Goal: Information Seeking & Learning: Learn about a topic

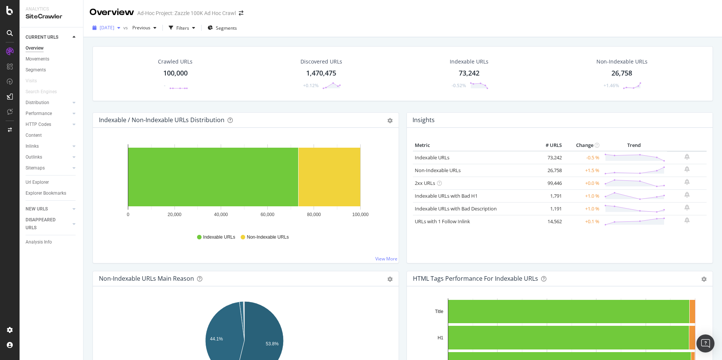
click at [123, 26] on div "button" at bounding box center [118, 28] width 9 height 5
click at [163, 64] on div "100K URLs" at bounding box center [156, 62] width 22 height 7
click at [56, 124] on link "HTTP Codes" at bounding box center [48, 125] width 45 height 8
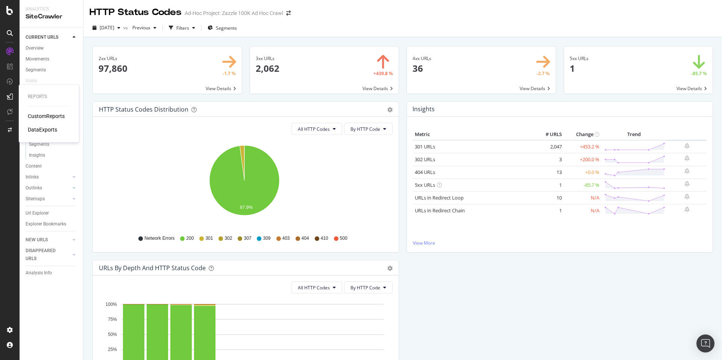
click at [500, 74] on span at bounding box center [481, 70] width 149 height 47
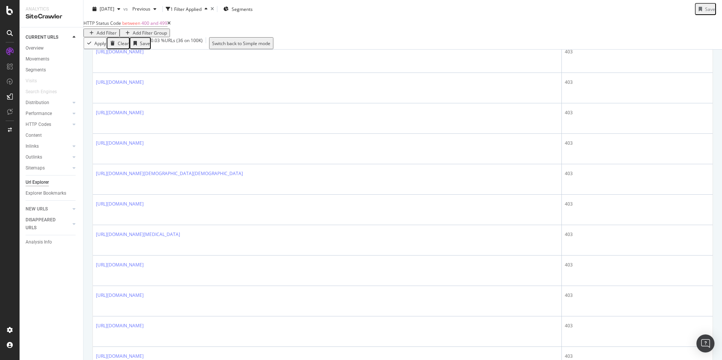
scroll to position [648, 0]
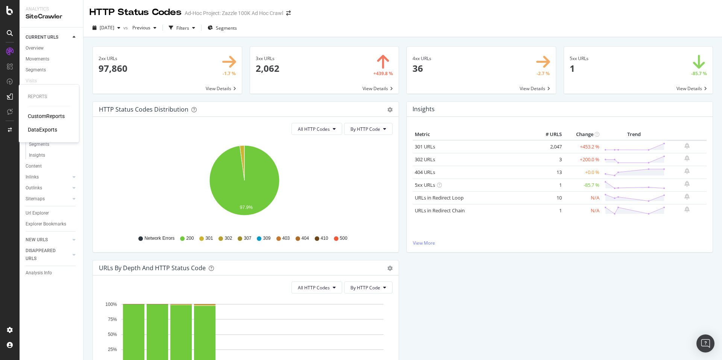
click at [38, 117] on div "CustomReports" at bounding box center [46, 116] width 37 height 8
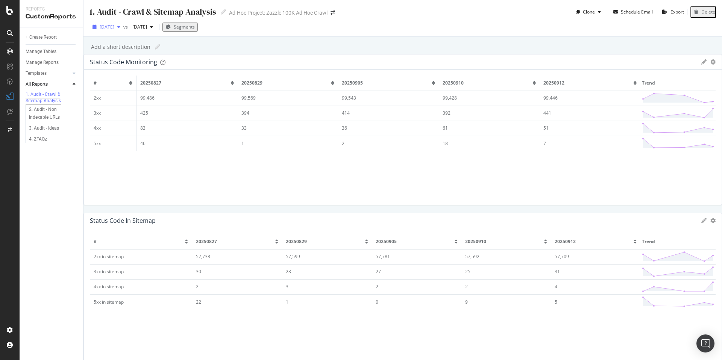
click at [113, 31] on div "[DATE]" at bounding box center [106, 26] width 34 height 11
click at [169, 62] on span at bounding box center [173, 60] width 9 height 9
click at [36, 70] on div "SiteCrawler" at bounding box center [41, 71] width 27 height 8
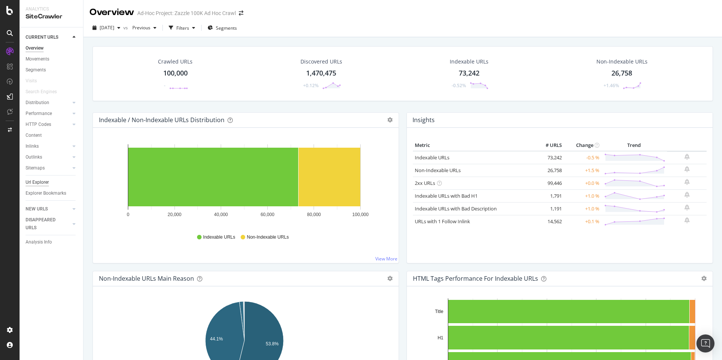
click at [45, 182] on div "Url Explorer" at bounding box center [37, 183] width 23 height 8
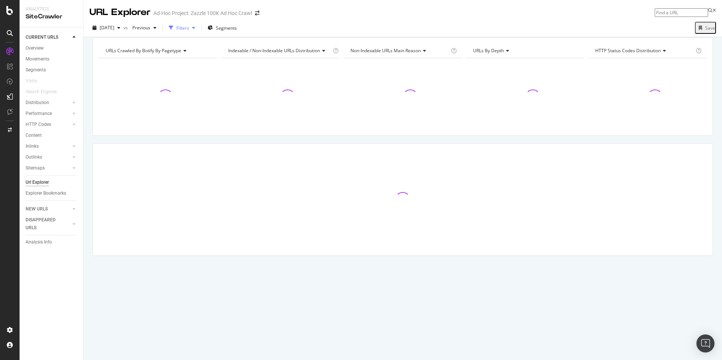
click at [189, 30] on div "Filters" at bounding box center [182, 28] width 13 height 6
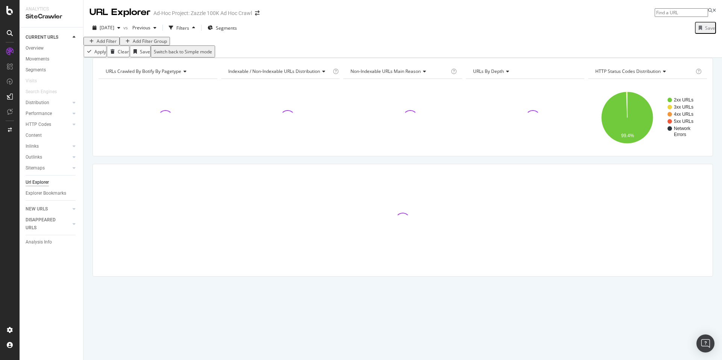
click at [112, 44] on div "Add Filter" at bounding box center [107, 41] width 20 height 6
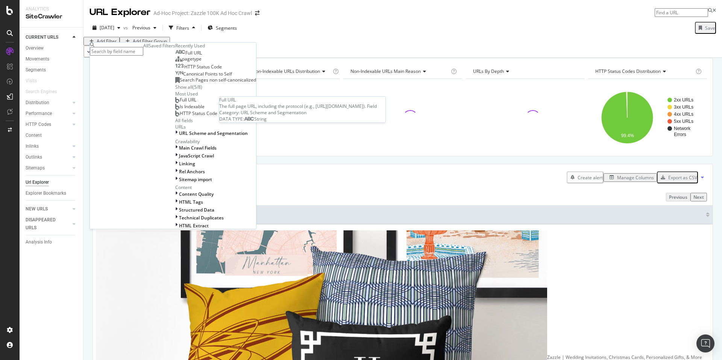
click at [175, 62] on div "pagetype" at bounding box center [188, 59] width 26 height 6
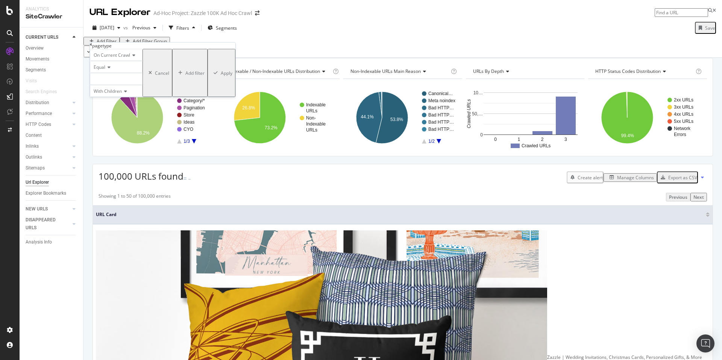
click at [143, 85] on div at bounding box center [116, 79] width 53 height 12
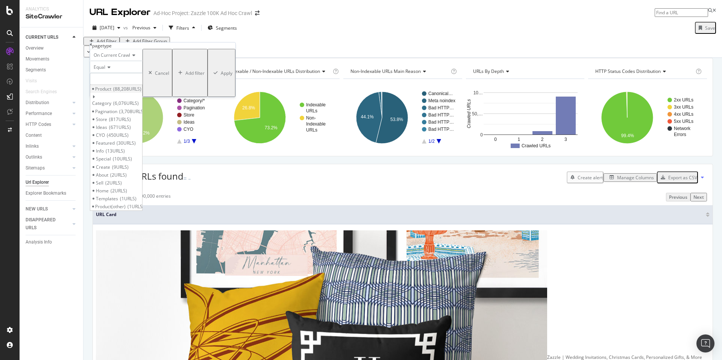
click at [141, 92] on span "88,208 URLS" at bounding box center [127, 89] width 28 height 6
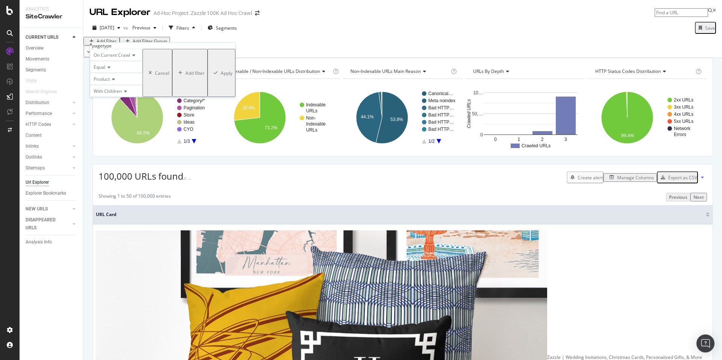
click at [175, 75] on div "button" at bounding box center [180, 73] width 10 height 5
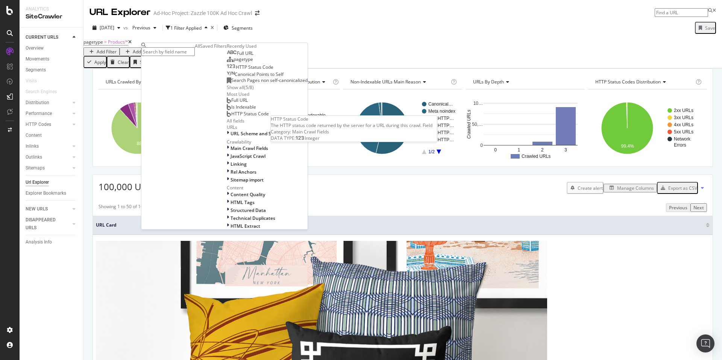
click at [236, 70] on span "HTTP Status Code" at bounding box center [255, 67] width 38 height 6
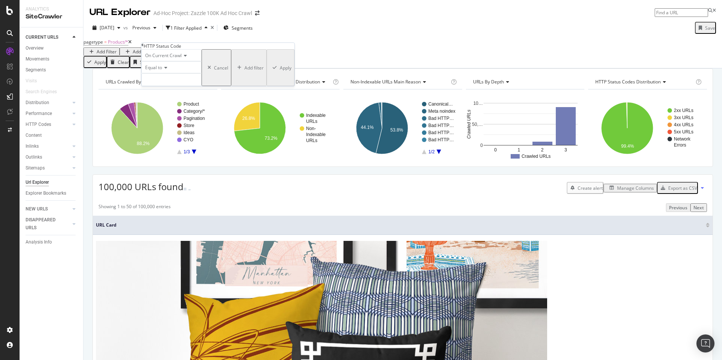
click at [162, 71] on span "Equal to" at bounding box center [153, 67] width 17 height 6
click at [195, 113] on div "Greater than" at bounding box center [171, 109] width 59 height 8
click at [188, 86] on input "number" at bounding box center [171, 79] width 60 height 13
type input "301"
click at [280, 71] on div "Apply" at bounding box center [286, 68] width 12 height 6
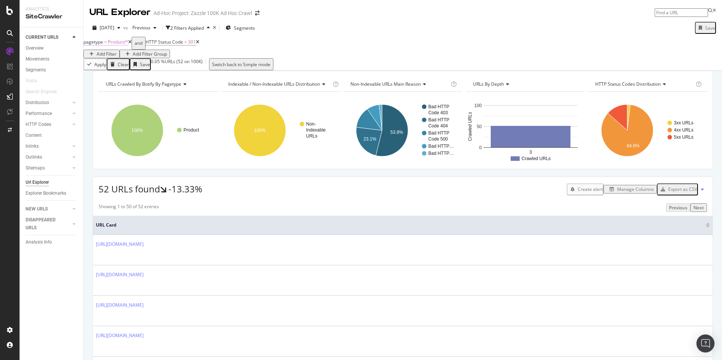
click at [124, 45] on span "Product/*" at bounding box center [118, 42] width 20 height 6
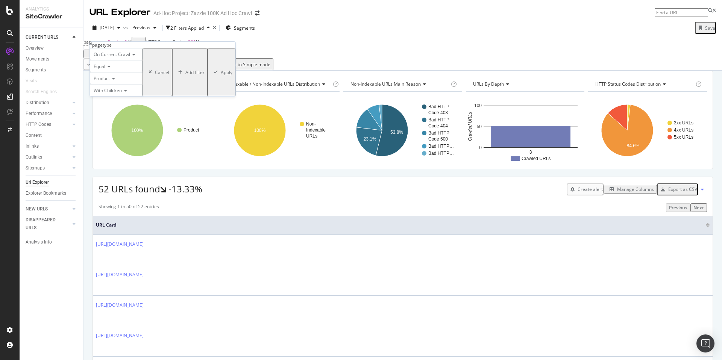
click at [122, 84] on div "Product" at bounding box center [116, 78] width 53 height 12
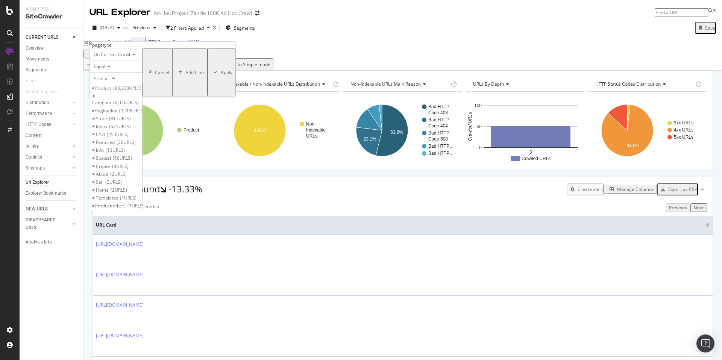
click at [143, 72] on div "Equal" at bounding box center [116, 66] width 53 height 12
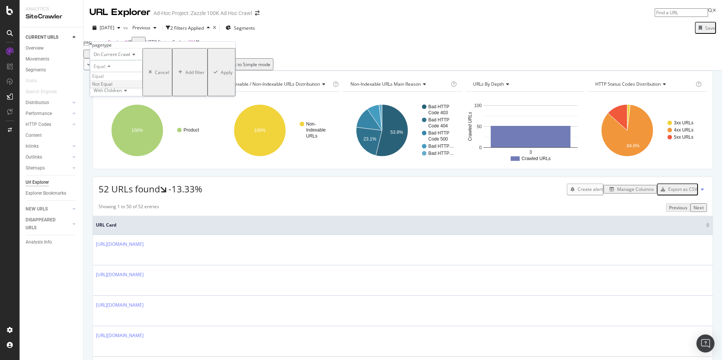
click at [124, 88] on div "Not Equal" at bounding box center [116, 84] width 52 height 8
drag, startPoint x: 137, startPoint y: 123, endPoint x: 177, endPoint y: 126, distance: 41.1
click at [177, 96] on div "On Current Crawl Not Equal Product With Children Cancel Add filter Apply" at bounding box center [163, 72] width 146 height 48
click at [221, 76] on div "Apply" at bounding box center [227, 72] width 12 height 6
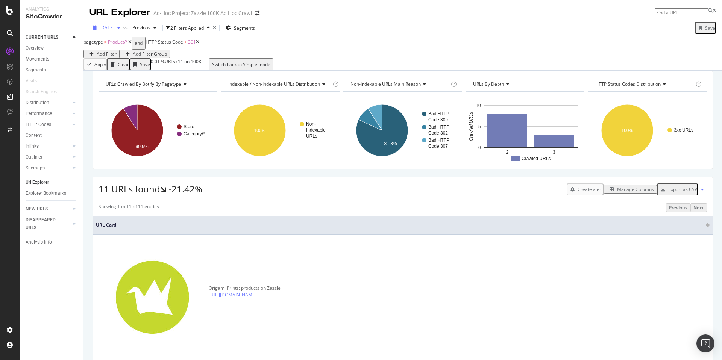
click at [114, 26] on span "[DATE]" at bounding box center [107, 27] width 15 height 6
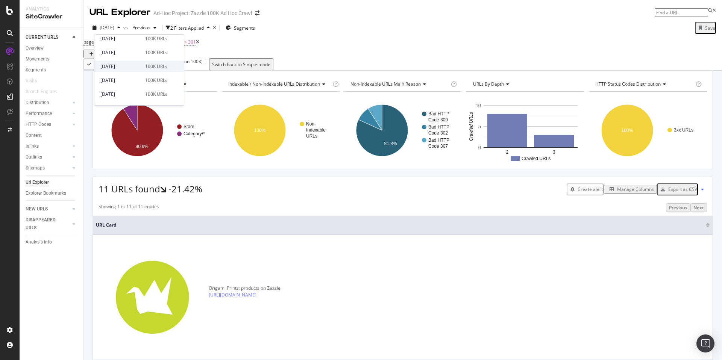
scroll to position [71, 0]
click at [152, 54] on div "100K URLs" at bounding box center [156, 54] width 22 height 7
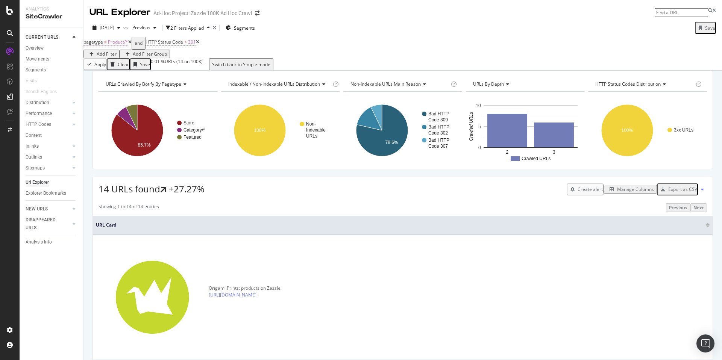
click at [126, 45] on span "Product/*" at bounding box center [118, 42] width 20 height 6
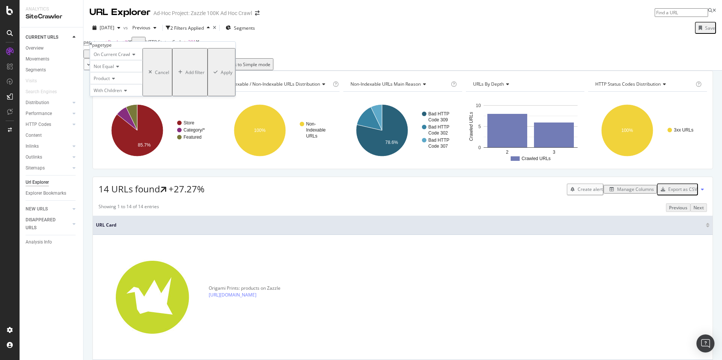
click at [132, 72] on div "Not Equal" at bounding box center [116, 66] width 53 height 12
click at [134, 80] on div "Equal" at bounding box center [116, 76] width 52 height 8
click at [221, 76] on div "Apply" at bounding box center [227, 72] width 12 height 6
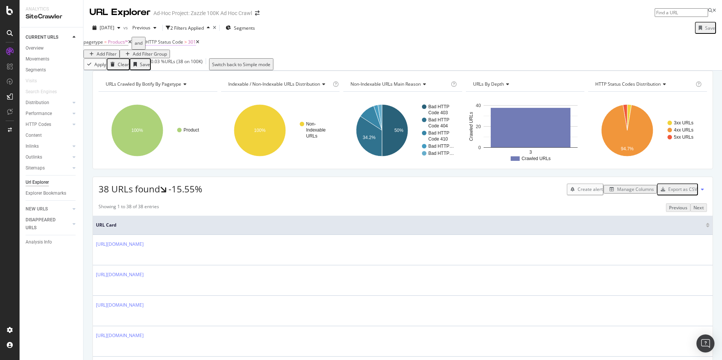
click at [170, 45] on span "HTTP Status Code" at bounding box center [165, 42] width 38 height 6
click at [194, 72] on div "Greater than" at bounding box center [184, 66] width 60 height 12
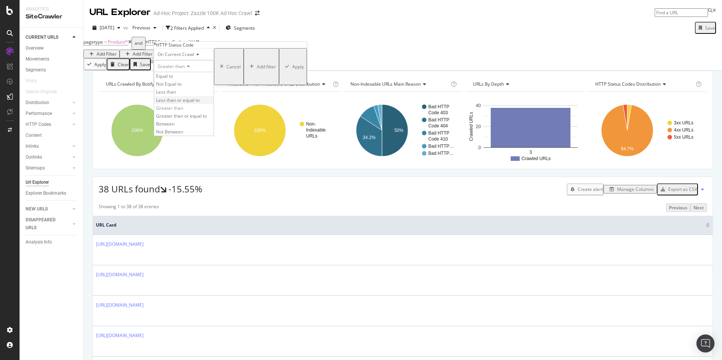
click at [208, 104] on div "Less than or equal to" at bounding box center [183, 100] width 59 height 8
click at [209, 72] on div "Less than or equal to" at bounding box center [184, 66] width 60 height 12
click at [214, 120] on div "Greater than or equal to" at bounding box center [183, 116] width 59 height 8
click at [299, 70] on div "Apply" at bounding box center [305, 67] width 12 height 6
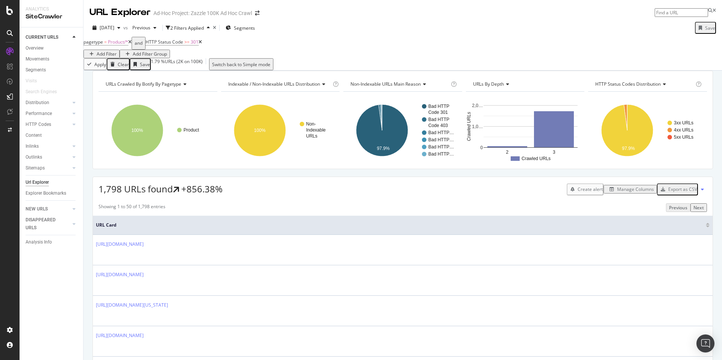
click at [675, 10] on input at bounding box center [681, 12] width 53 height 9
paste input "256630707918606773"
type input "256630707918606773"
click at [654, 35] on div "https://www.zazzle.com/contrast_vintage- 256630707918606773 ?pg=2" at bounding box center [654, 32] width 111 height 6
click at [661, 17] on body "Analytics SiteCrawler CURRENT URLS Overview Movements Segments Visits Search En…" at bounding box center [361, 180] width 722 height 360
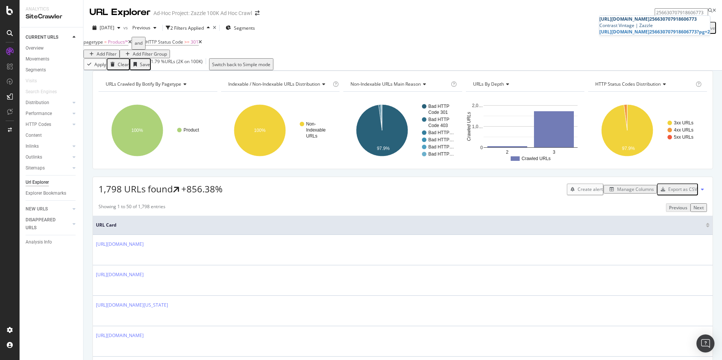
click at [622, 26] on div "Contrast Vintage | Zazzle" at bounding box center [654, 25] width 111 height 6
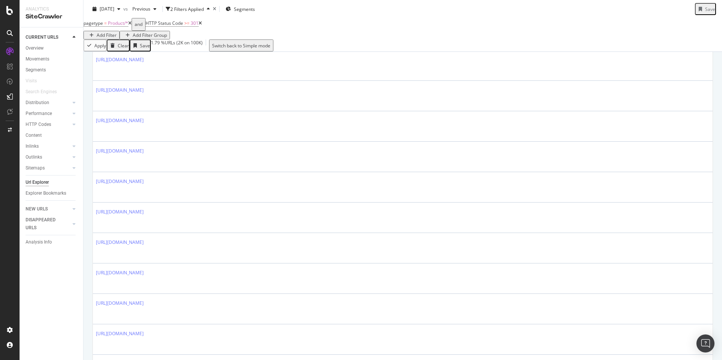
scroll to position [926, 0]
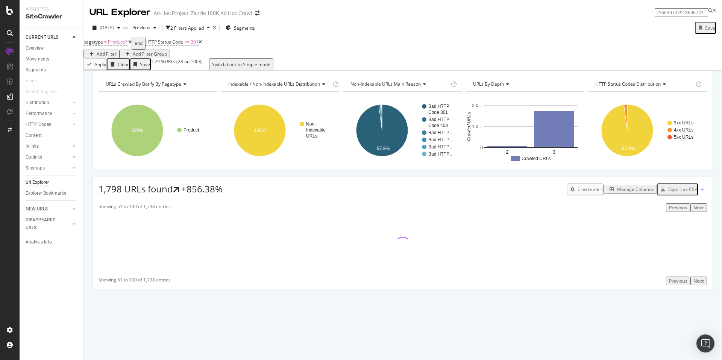
scroll to position [0, 0]
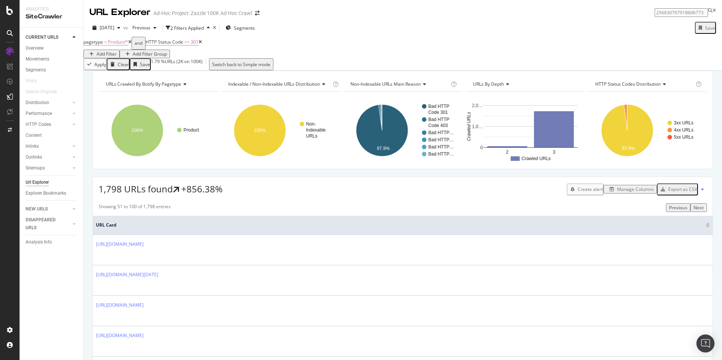
click at [672, 193] on div "Export as CSV" at bounding box center [682, 189] width 29 height 6
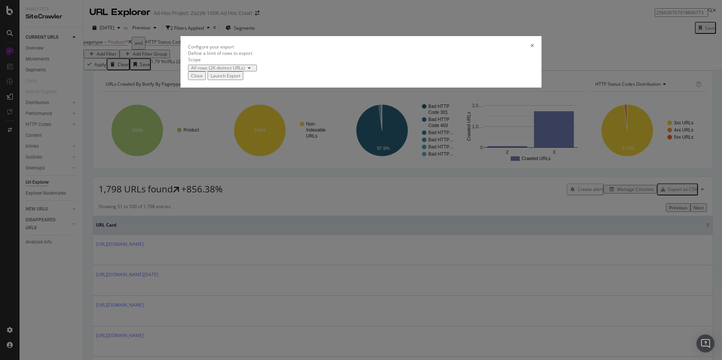
click at [245, 70] on div "All rows (2K distinct URLs)" at bounding box center [218, 68] width 54 height 5
click at [240, 79] on div "Launch Export" at bounding box center [226, 76] width 30 height 6
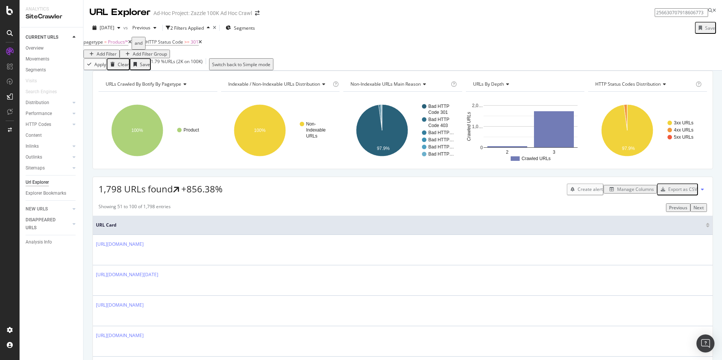
click at [625, 44] on div "pagetype = Product/* and HTTP Status Code >= 301 Add Filter Add Filter Group" at bounding box center [402, 47] width 639 height 21
click at [125, 45] on span "Product/*" at bounding box center [118, 42] width 20 height 6
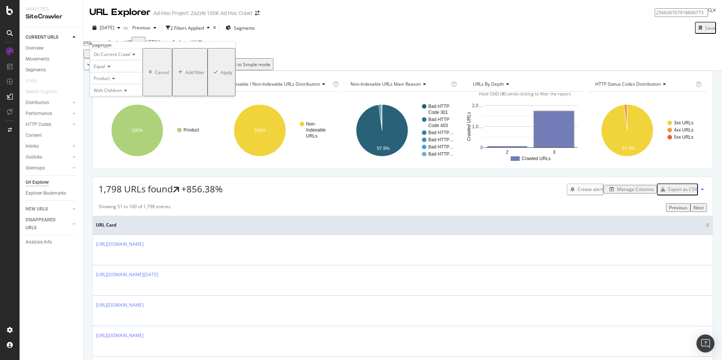
click at [119, 84] on div "Product" at bounding box center [116, 78] width 53 height 12
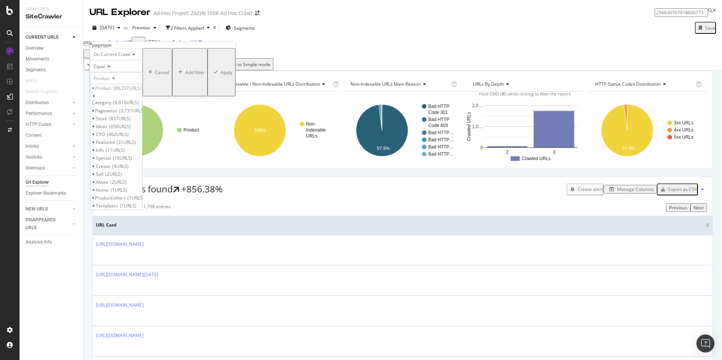
click at [114, 72] on div "Equal" at bounding box center [116, 66] width 53 height 12
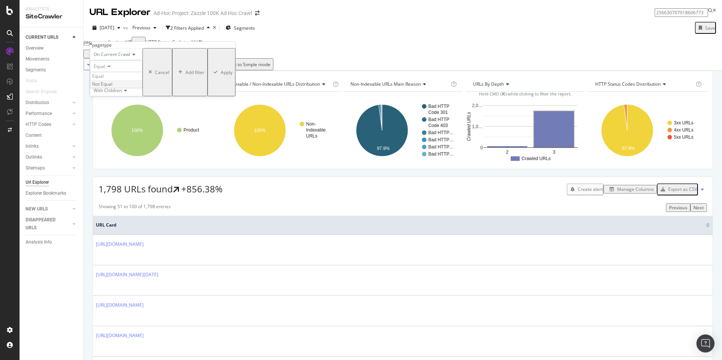
click at [112, 87] on span "Not Equal" at bounding box center [102, 84] width 20 height 6
click at [221, 76] on div "Apply" at bounding box center [227, 72] width 12 height 6
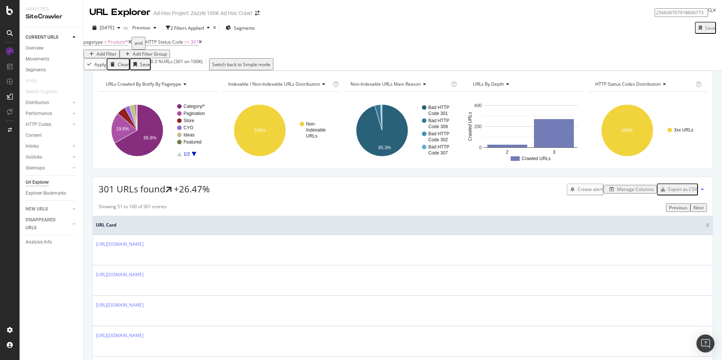
click at [117, 51] on div "Add Filter" at bounding box center [107, 54] width 20 height 6
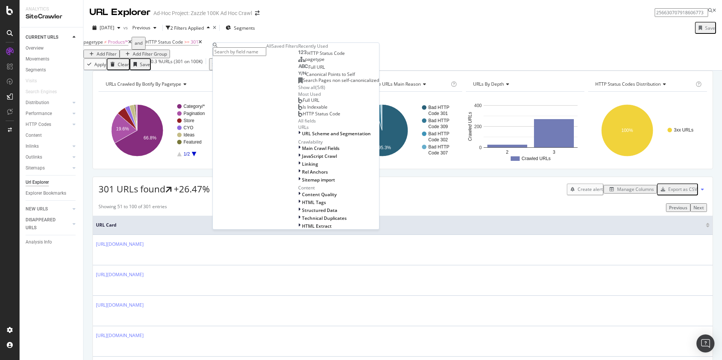
click at [298, 70] on div "Full URL" at bounding box center [311, 67] width 27 height 6
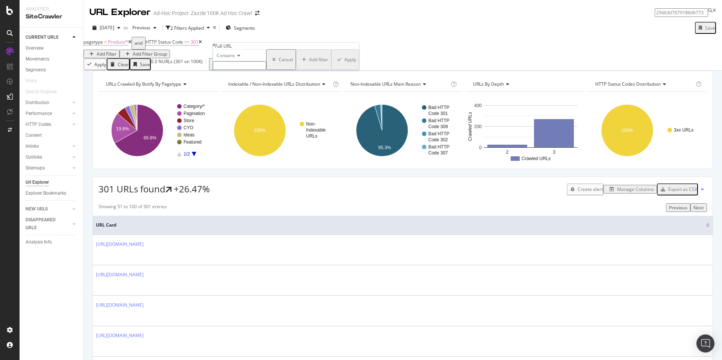
click at [266, 70] on input "text" at bounding box center [239, 65] width 53 height 9
type input "pg=2"
click at [344, 65] on div "Apply" at bounding box center [350, 62] width 12 height 6
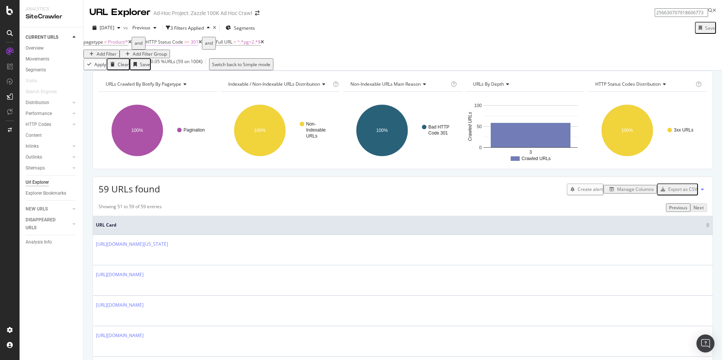
click at [183, 45] on span "HTTP Status Code" at bounding box center [165, 42] width 38 height 6
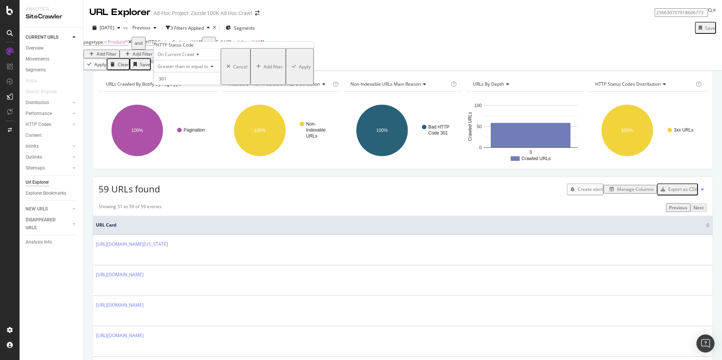
click at [188, 70] on span "Greater than or equal to" at bounding box center [183, 66] width 51 height 6
click at [200, 80] on div "Equal to" at bounding box center [187, 76] width 66 height 8
click at [203, 85] on input "number" at bounding box center [184, 78] width 60 height 13
click at [187, 100] on span "301" at bounding box center [171, 97] width 31 height 6
type input "301"
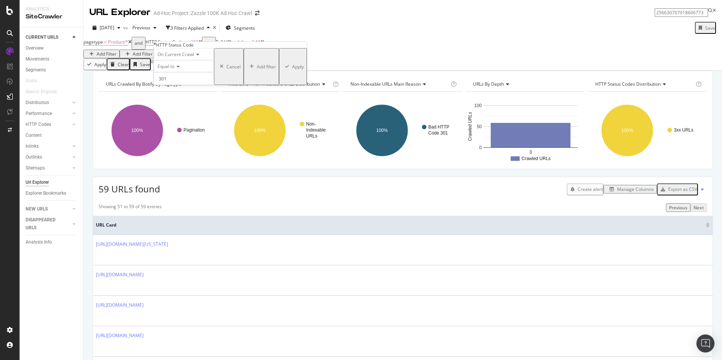
click at [292, 70] on div "Apply" at bounding box center [298, 67] width 12 height 6
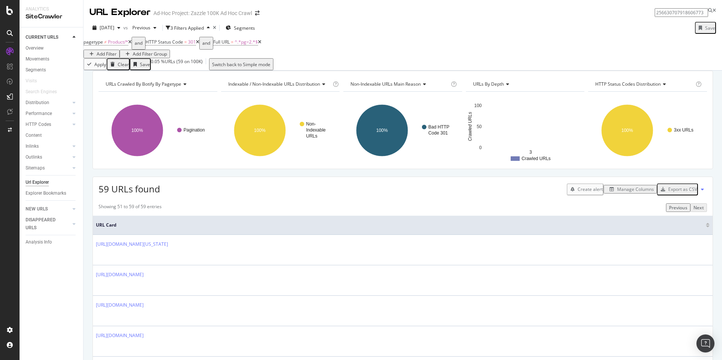
scroll to position [109, 0]
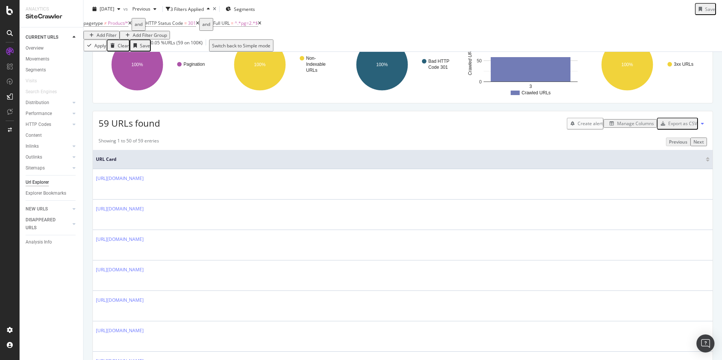
scroll to position [0, 0]
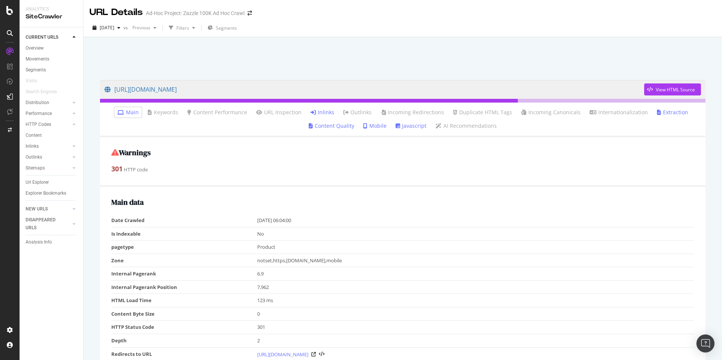
click at [325, 112] on link "Inlinks" at bounding box center [323, 113] width 24 height 8
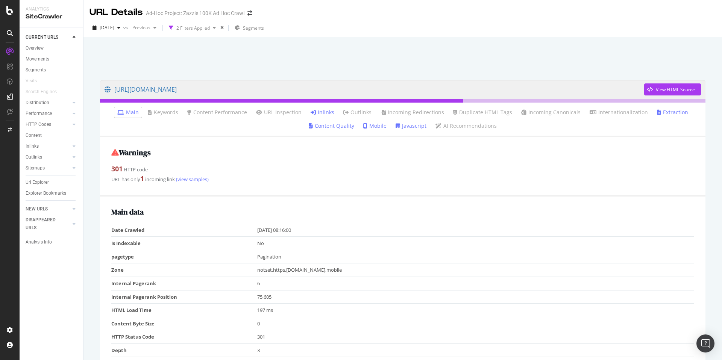
click at [325, 116] on li "Inlinks" at bounding box center [323, 112] width 30 height 11
click at [325, 115] on link "Inlinks" at bounding box center [323, 113] width 24 height 8
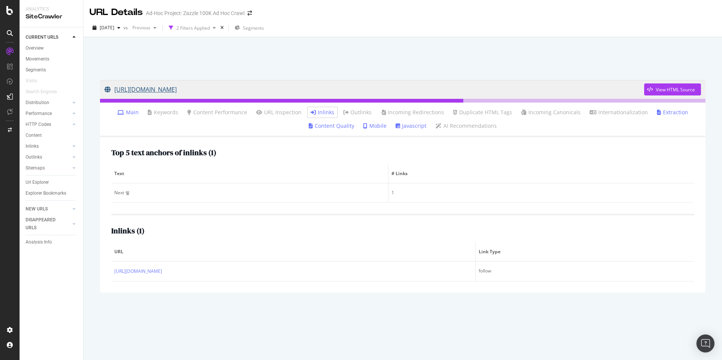
click at [299, 89] on link "[URL][DOMAIN_NAME]" at bounding box center [375, 89] width 540 height 19
click at [331, 112] on link "Inlinks" at bounding box center [323, 113] width 24 height 8
click at [139, 114] on link "Main" at bounding box center [127, 113] width 21 height 8
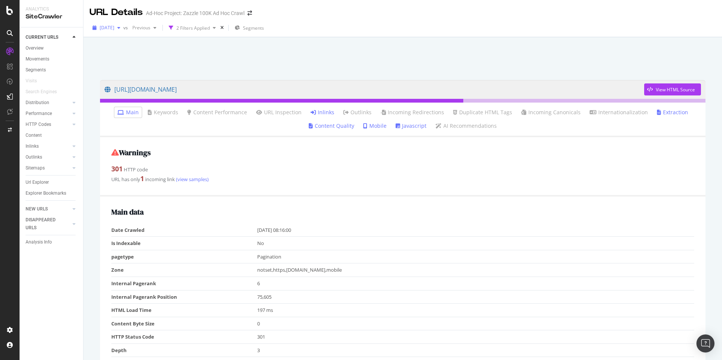
click at [123, 24] on div "[DATE]" at bounding box center [106, 27] width 34 height 11
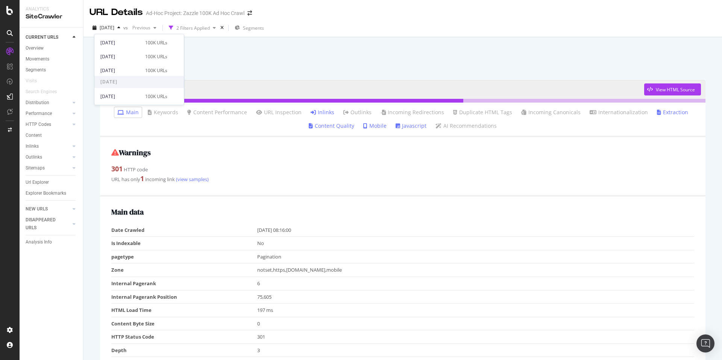
click at [217, 20] on div "2025 Aug. 22nd vs Previous 2 Filters Applied Segments" at bounding box center [402, 28] width 639 height 18
click at [151, 90] on div "100K URLs" at bounding box center [156, 92] width 22 height 7
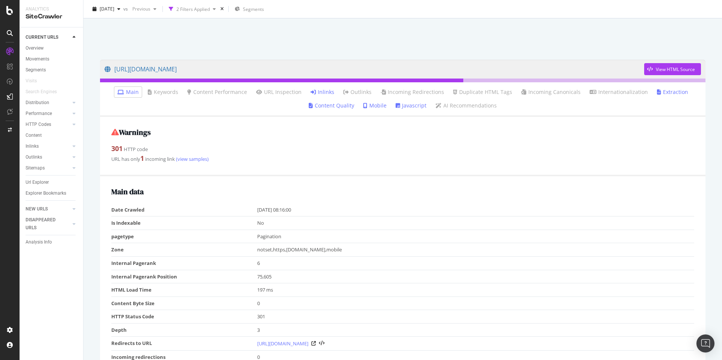
scroll to position [24, 0]
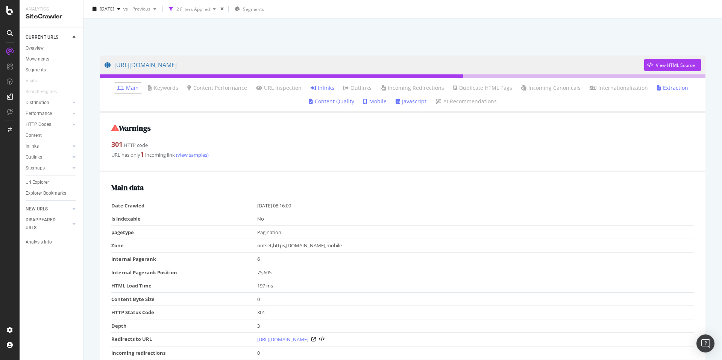
click at [260, 314] on td "301" at bounding box center [475, 313] width 437 height 14
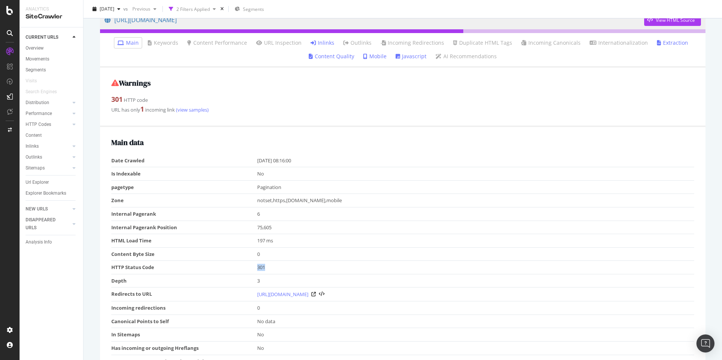
scroll to position [70, 0]
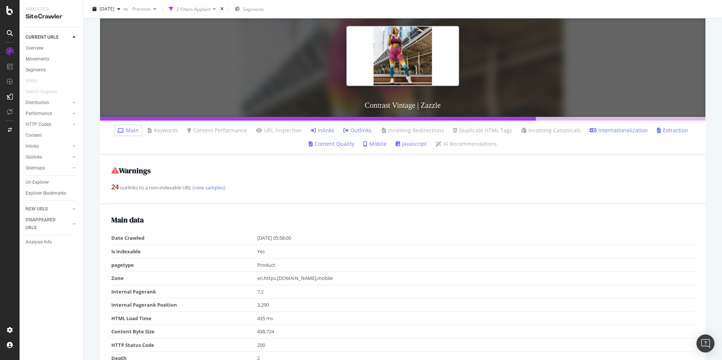
scroll to position [80, 0]
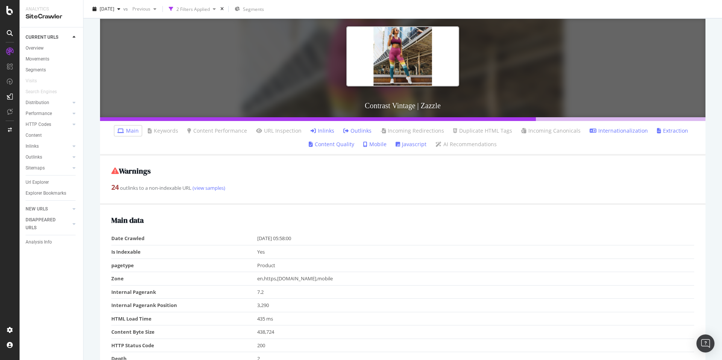
click at [327, 129] on link "Inlinks" at bounding box center [323, 131] width 24 height 8
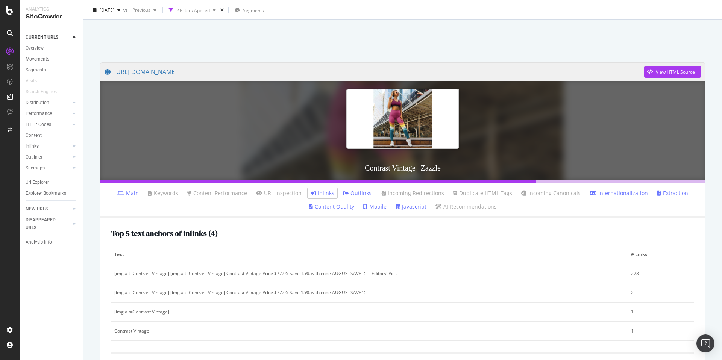
scroll to position [19, 0]
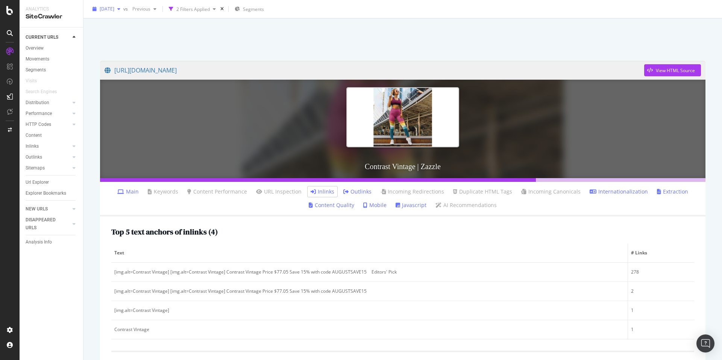
click at [114, 11] on span "2025 Aug. 22nd" at bounding box center [107, 9] width 15 height 6
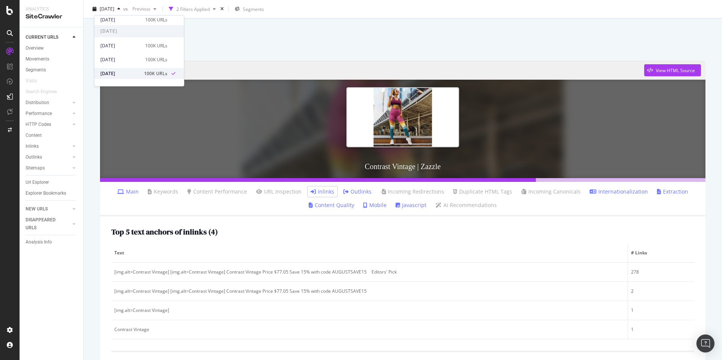
scroll to position [47, 0]
click at [140, 72] on div "2025 Aug. 20th 100K URLs" at bounding box center [133, 73] width 67 height 7
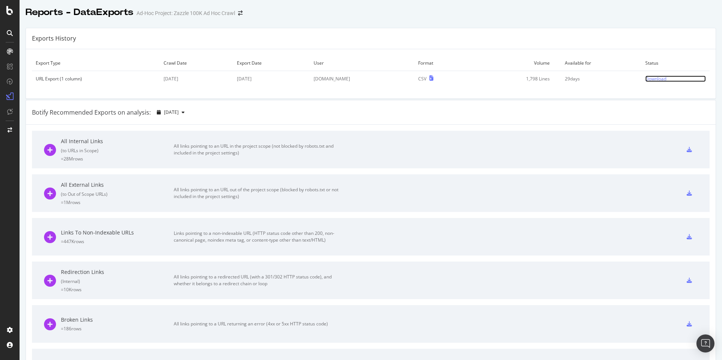
click at [645, 80] on div "Download" at bounding box center [655, 79] width 21 height 6
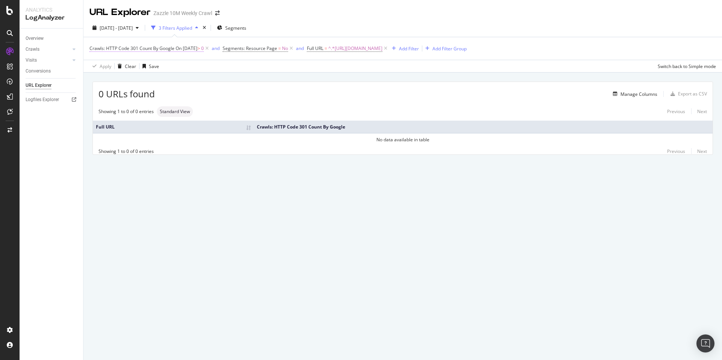
click at [197, 49] on span "On [DATE]" at bounding box center [187, 48] width 22 height 6
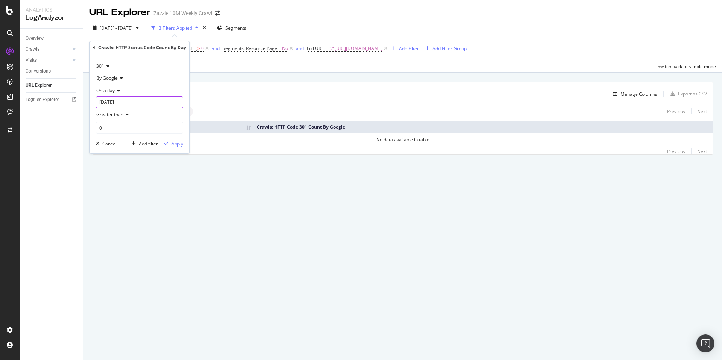
click at [124, 99] on input "2025-08-19" at bounding box center [139, 102] width 87 height 12
click at [304, 23] on div "2025 Aug. 5th - Aug. 19th 3 Filters Applied Segments" at bounding box center [402, 29] width 639 height 15
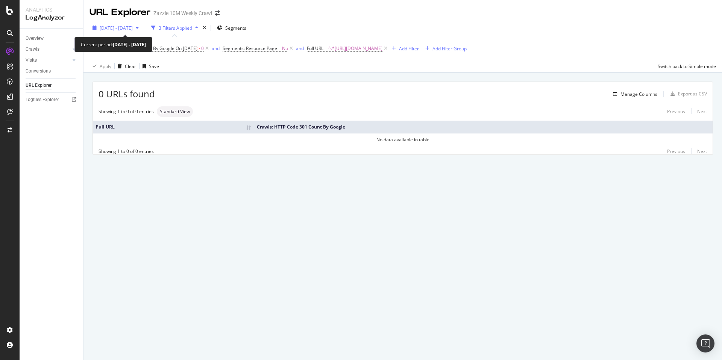
click at [133, 30] on span "2025 Aug. 5th - Aug. 19th" at bounding box center [116, 28] width 33 height 6
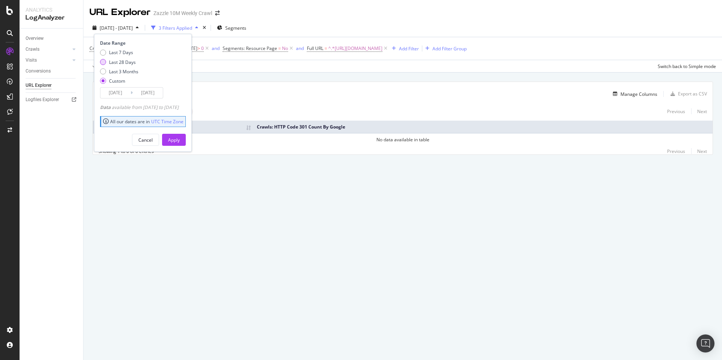
click at [124, 63] on div "Last 28 Days" at bounding box center [122, 62] width 27 height 6
type input "2025/08/15"
type input "2025/09/11"
click at [128, 74] on div "Last 3 Months" at bounding box center [123, 71] width 29 height 6
type input "2025/06/12"
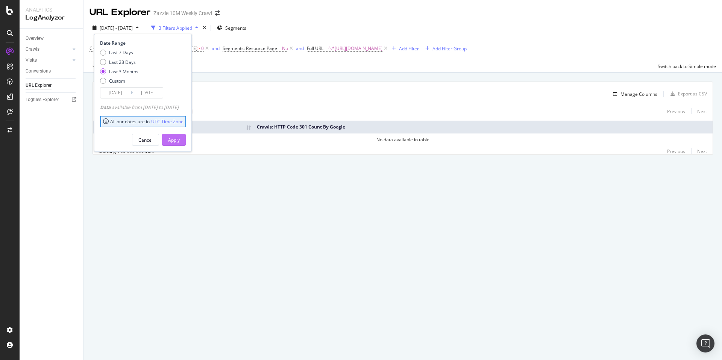
click at [186, 138] on button "Apply" at bounding box center [174, 140] width 24 height 12
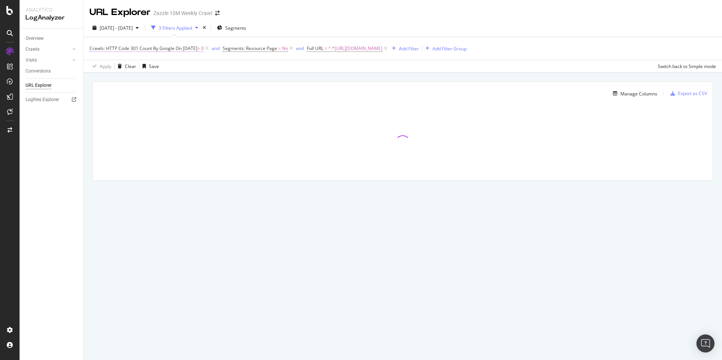
click at [197, 47] on span "On 2025-06-26" at bounding box center [187, 48] width 22 height 6
click at [130, 100] on input "2025-06-26" at bounding box center [139, 102] width 87 height 12
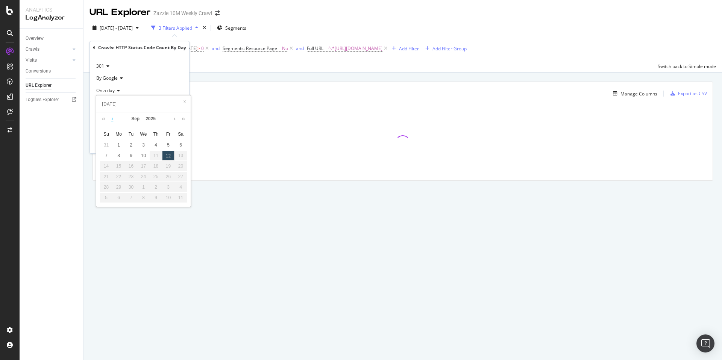
click at [114, 118] on link at bounding box center [112, 118] width 6 height 13
click at [169, 177] on div "22" at bounding box center [168, 177] width 12 height 10
type input "2025-08-22"
click at [174, 145] on div "Apply" at bounding box center [177, 144] width 12 height 6
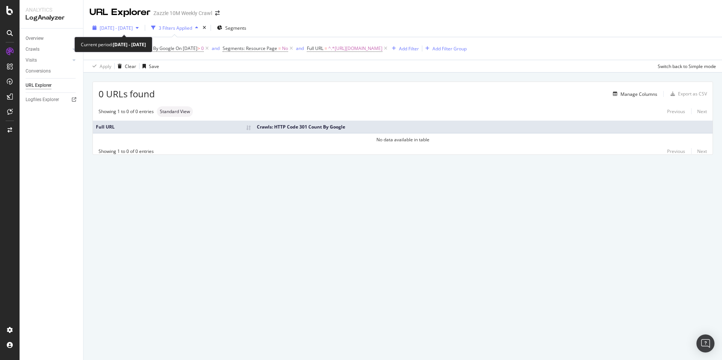
click at [142, 28] on div "button" at bounding box center [137, 28] width 9 height 5
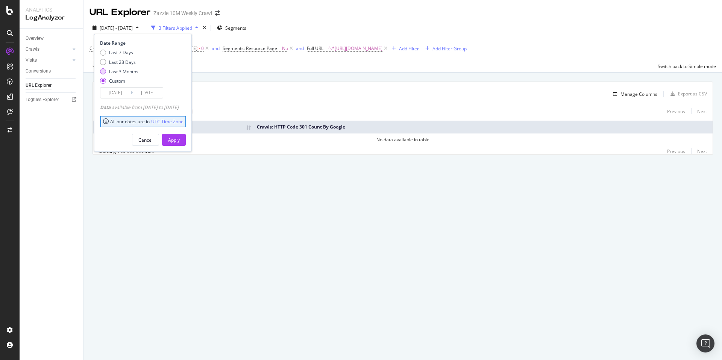
click at [132, 71] on div "Last 3 Months" at bounding box center [123, 71] width 29 height 6
type input "[DATE]"
click at [138, 93] on input "[DATE]" at bounding box center [148, 93] width 30 height 11
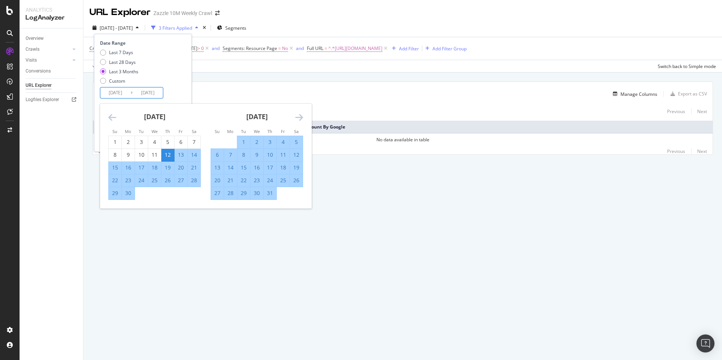
click at [299, 116] on icon "Move forward to switch to the next month." at bounding box center [299, 117] width 8 height 9
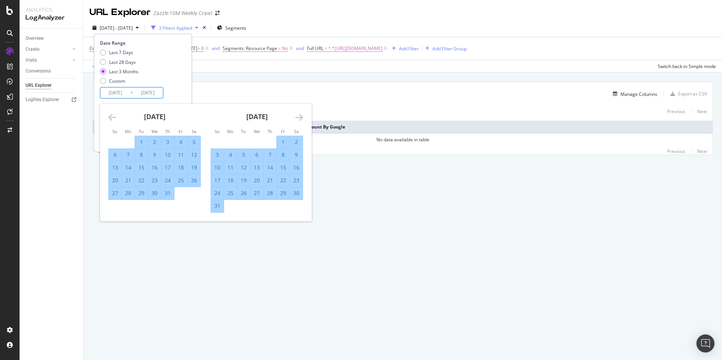
click at [268, 179] on div "21" at bounding box center [270, 181] width 13 height 8
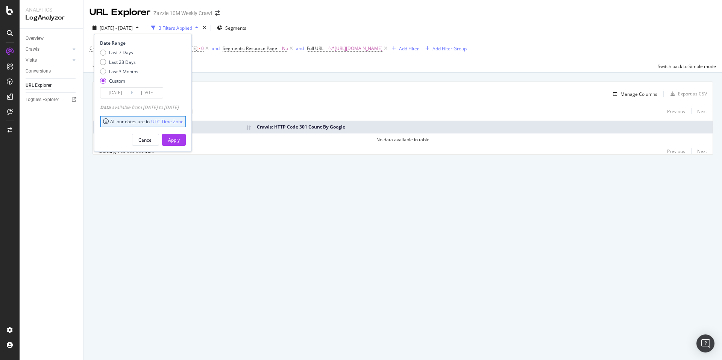
click at [158, 94] on input "[DATE]" at bounding box center [148, 93] width 30 height 11
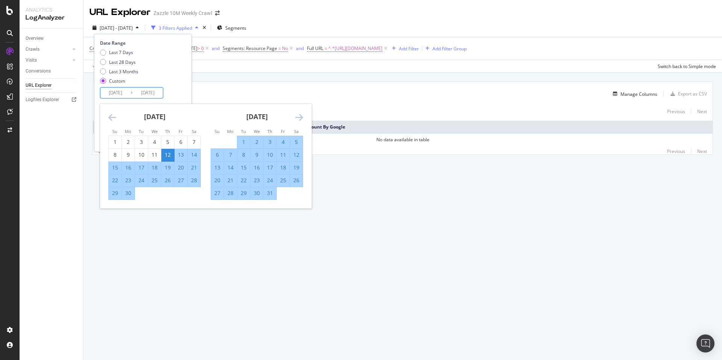
drag, startPoint x: 174, startPoint y: 73, endPoint x: 157, endPoint y: 70, distance: 16.8
click at [173, 73] on div "Last 7 Days Last 28 Days Last 3 Months Custom" at bounding box center [142, 68] width 84 height 38
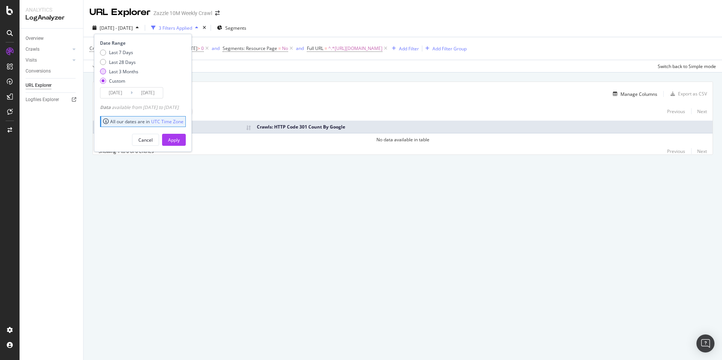
click at [132, 69] on div "Last 3 Months" at bounding box center [123, 71] width 29 height 6
type input "[DATE]"
click at [180, 140] on div "Apply" at bounding box center [174, 140] width 12 height 6
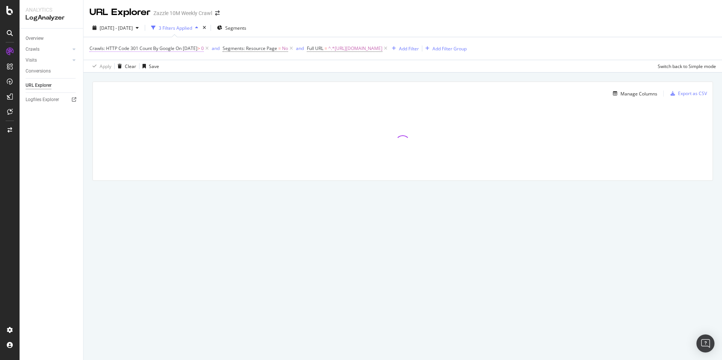
click at [177, 48] on span "On [DATE]" at bounding box center [187, 48] width 22 height 6
click at [138, 97] on input "[DATE]" at bounding box center [139, 102] width 87 height 12
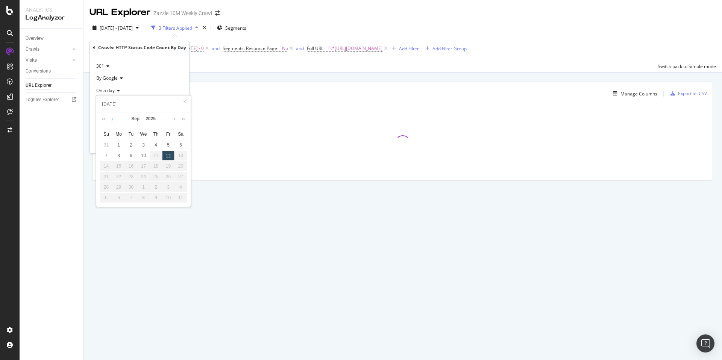
click at [114, 120] on link at bounding box center [112, 118] width 6 height 13
click at [158, 179] on div "21" at bounding box center [156, 177] width 12 height 10
type input "[DATE]"
click at [178, 142] on div "Apply" at bounding box center [177, 144] width 12 height 6
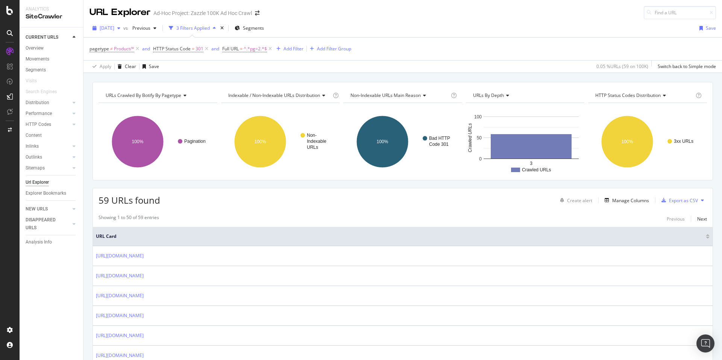
click at [114, 28] on span "[DATE]" at bounding box center [107, 28] width 15 height 6
click at [159, 56] on div "100K URLs" at bounding box center [156, 53] width 22 height 7
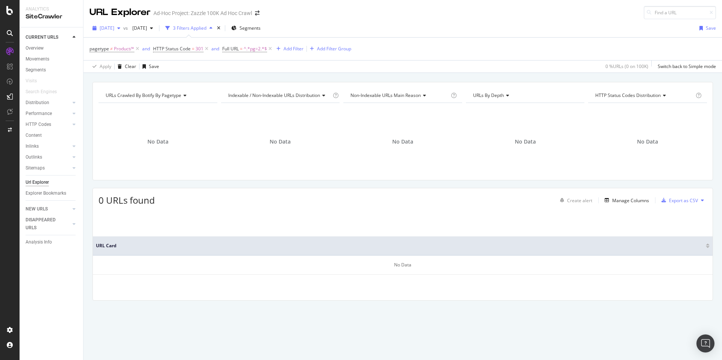
click at [114, 29] on span "[DATE]" at bounding box center [107, 28] width 15 height 6
click at [138, 41] on div "[DATE] 100K URLs" at bounding box center [133, 43] width 67 height 7
click at [123, 28] on div "button" at bounding box center [118, 28] width 9 height 5
click at [139, 54] on div "[DATE] 100K URLs" at bounding box center [133, 57] width 67 height 7
click at [114, 28] on span "[DATE]" at bounding box center [107, 28] width 15 height 6
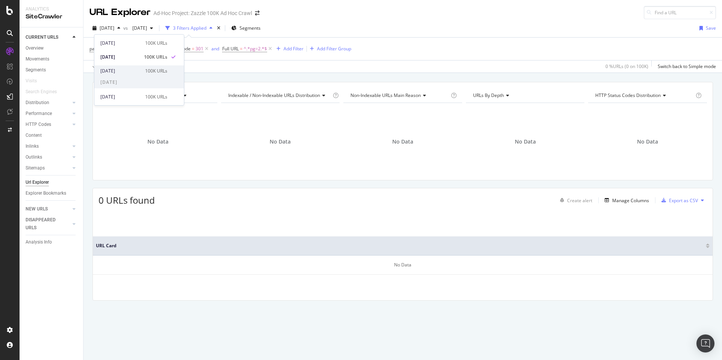
click at [135, 70] on div "[DATE]" at bounding box center [120, 71] width 40 height 7
